Goal: Information Seeking & Learning: Learn about a topic

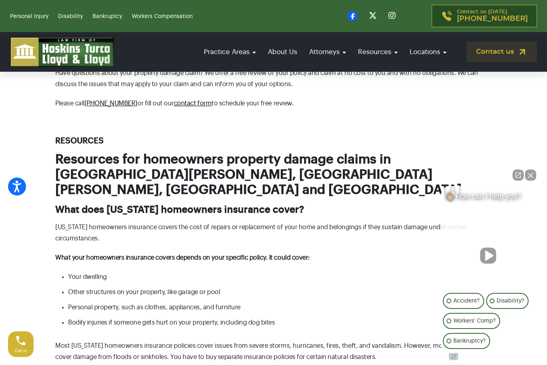
scroll to position [508, 0]
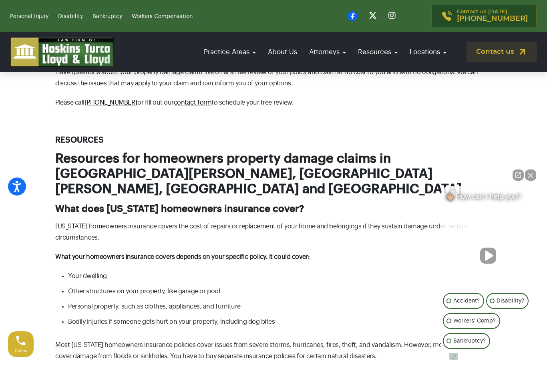
click at [531, 181] on button "Close Intaker Chat Widget" at bounding box center [530, 174] width 11 height 11
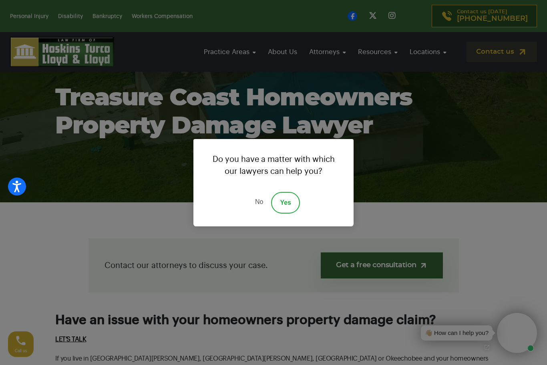
scroll to position [0, 0]
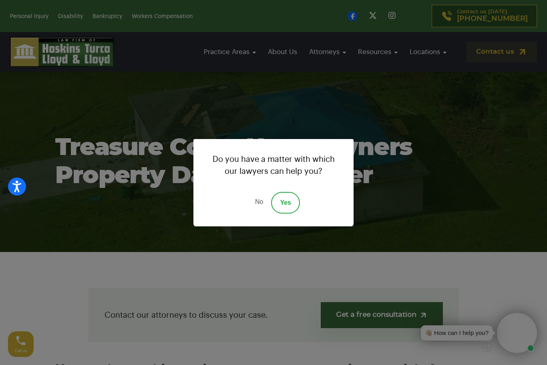
click at [257, 201] on link "No" at bounding box center [259, 203] width 24 height 22
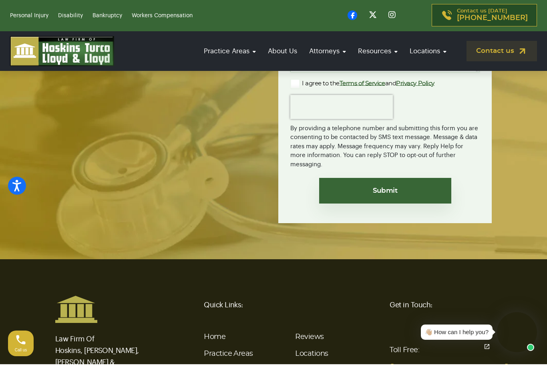
scroll to position [2658, 0]
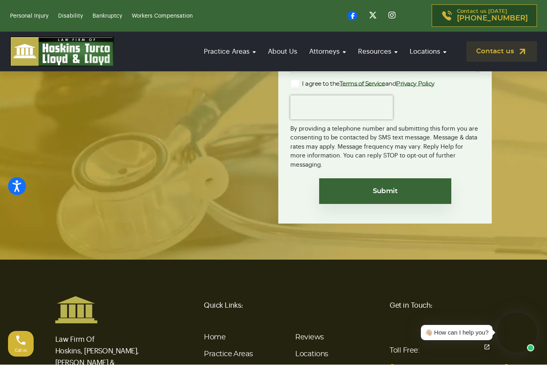
click at [251, 364] on link "About Our Law Firm" at bounding box center [239, 370] width 70 height 7
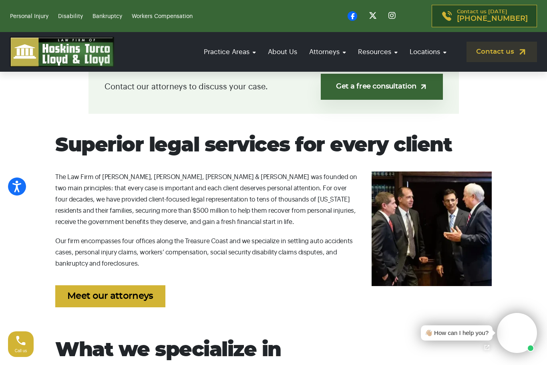
scroll to position [229, 0]
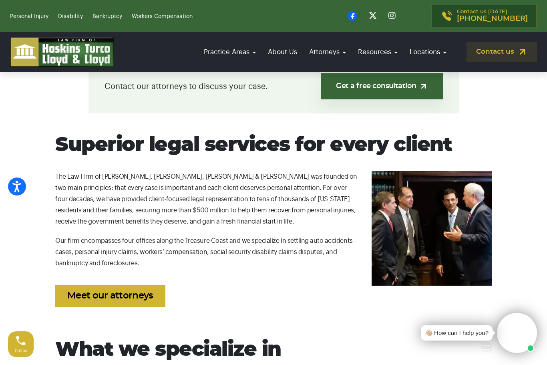
click at [136, 295] on link "Meet our attorneys" at bounding box center [110, 296] width 110 height 22
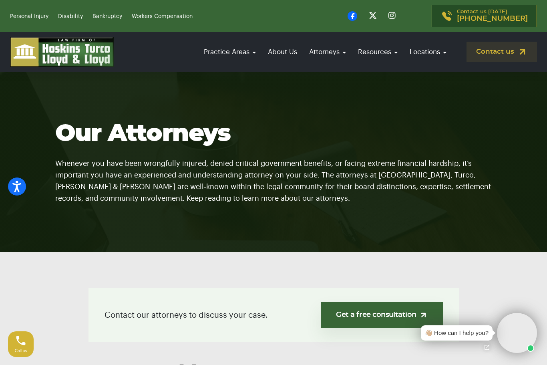
click at [418, 114] on link "[GEOGRAPHIC_DATA][PERSON_NAME]" at bounding box center [410, 127] width 80 height 26
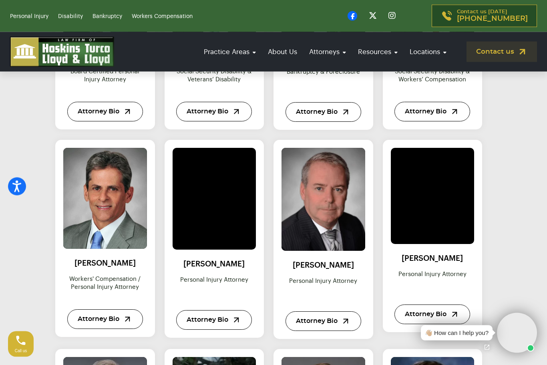
scroll to position [514, 0]
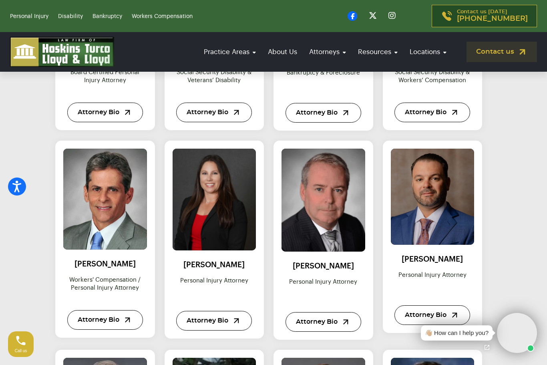
click at [431, 56] on link "Locations" at bounding box center [428, 51] width 45 height 23
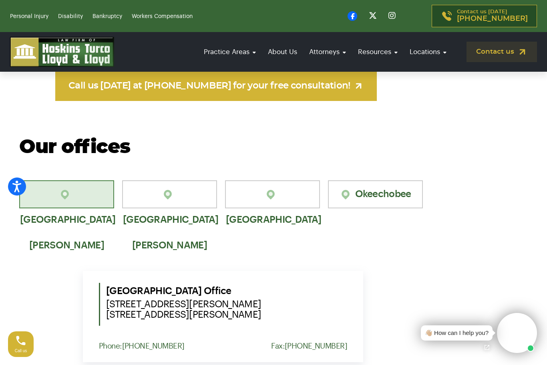
scroll to position [472, 0]
click at [288, 182] on link "[GEOGRAPHIC_DATA]" at bounding box center [272, 194] width 95 height 28
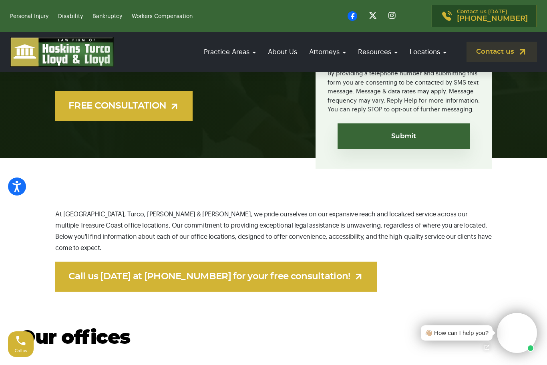
scroll to position [280, 0]
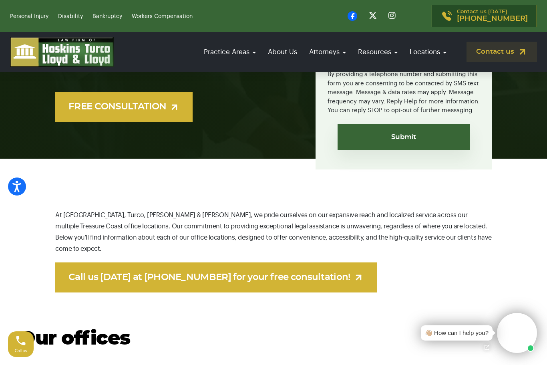
click at [406, 78] on link "[GEOGRAPHIC_DATA]" at bounding box center [410, 87] width 80 height 18
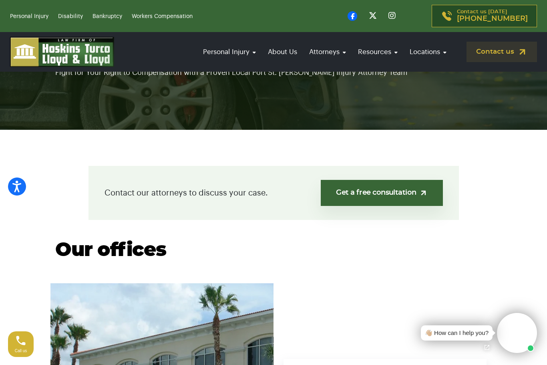
scroll to position [117, 0]
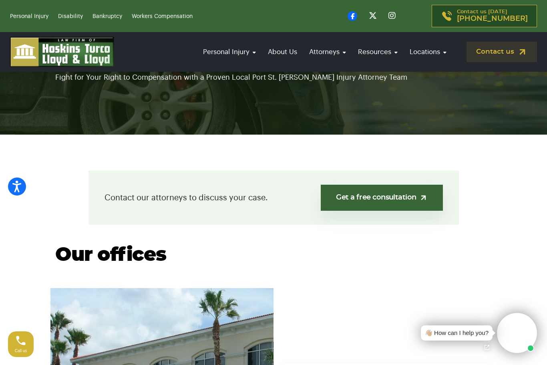
click at [408, 141] on link "Okeechobee" at bounding box center [410, 150] width 80 height 18
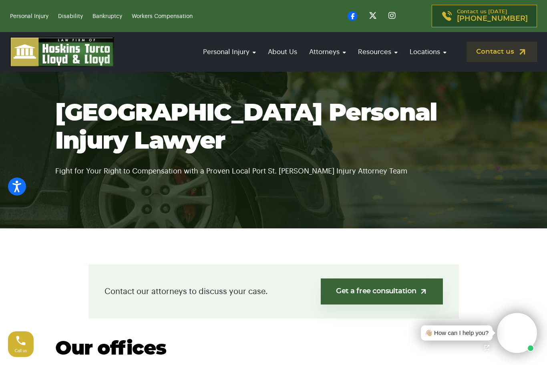
scroll to position [0, 0]
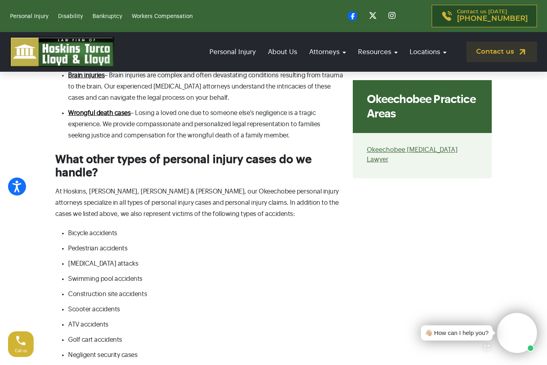
scroll to position [1455, 0]
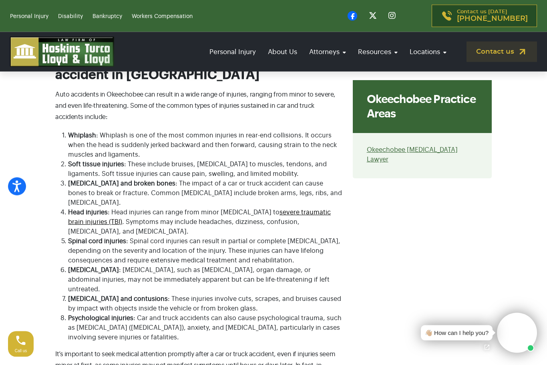
scroll to position [1874, 0]
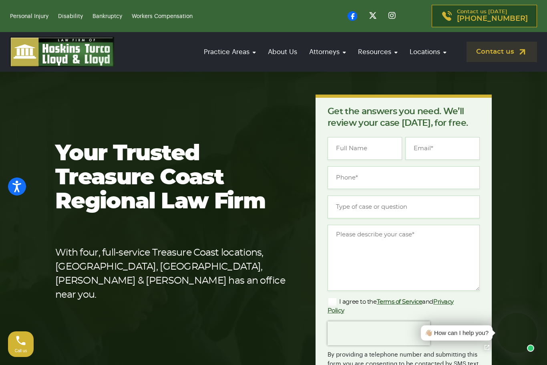
click at [229, 185] on link "Property Damage" at bounding box center [220, 194] width 80 height 18
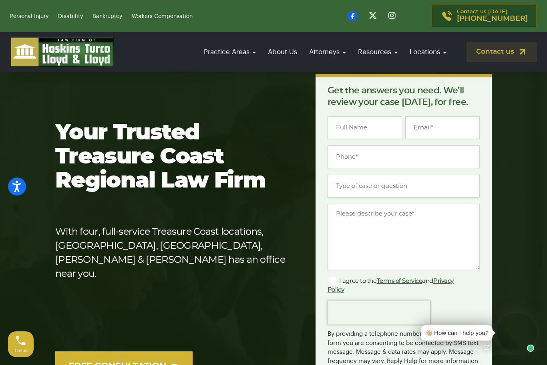
scroll to position [20, 0]
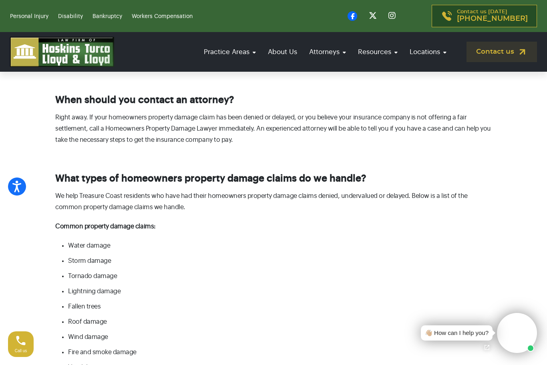
scroll to position [944, 0]
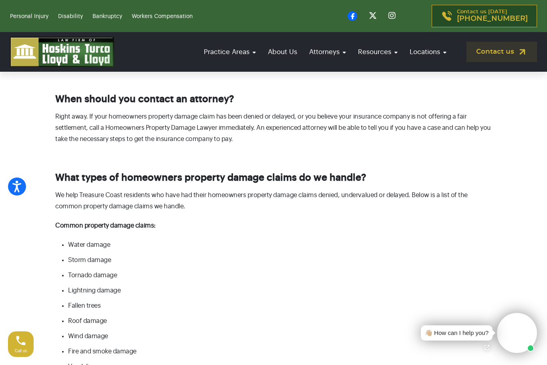
click at [91, 254] on li "Storm damage" at bounding box center [280, 259] width 424 height 11
click at [87, 254] on li "Storm damage" at bounding box center [280, 259] width 424 height 11
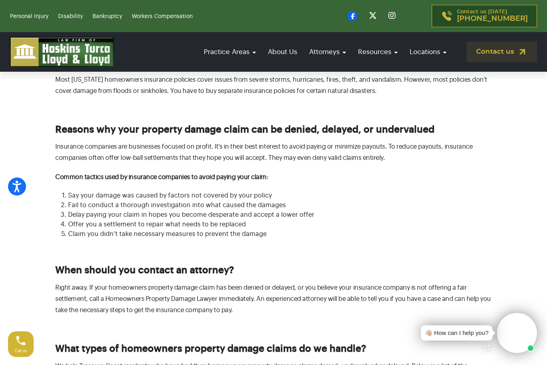
scroll to position [772, 0]
